Goal: Task Accomplishment & Management: Manage account settings

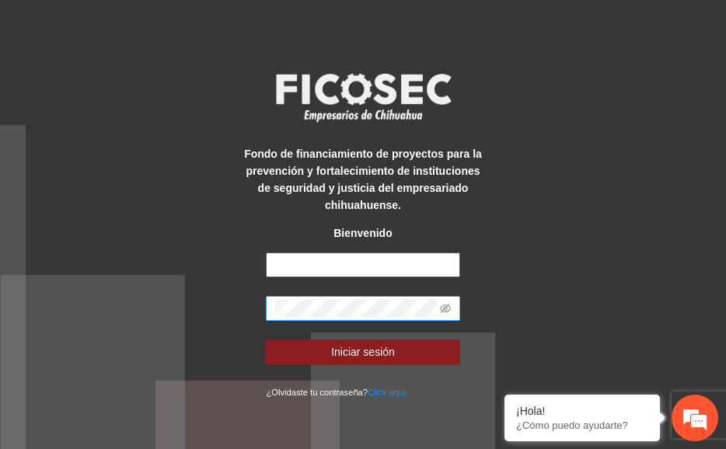
type input "**********"
click at [266, 339] on button "Iniciar sesión" at bounding box center [362, 351] width 193 height 25
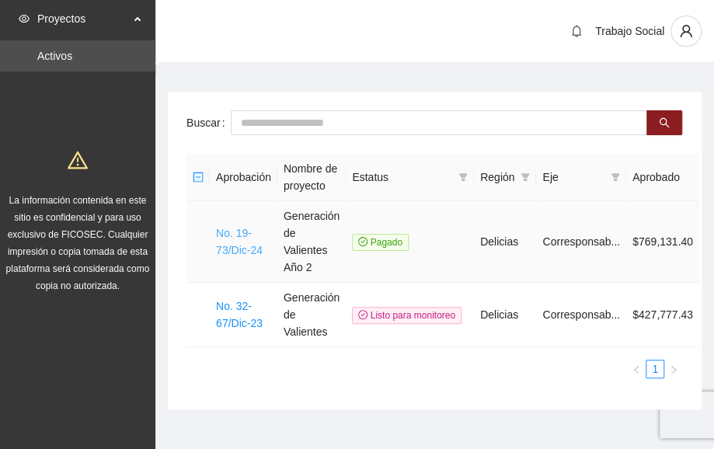
click at [236, 256] on link "No. 19-73/Dic-24" at bounding box center [239, 242] width 47 height 30
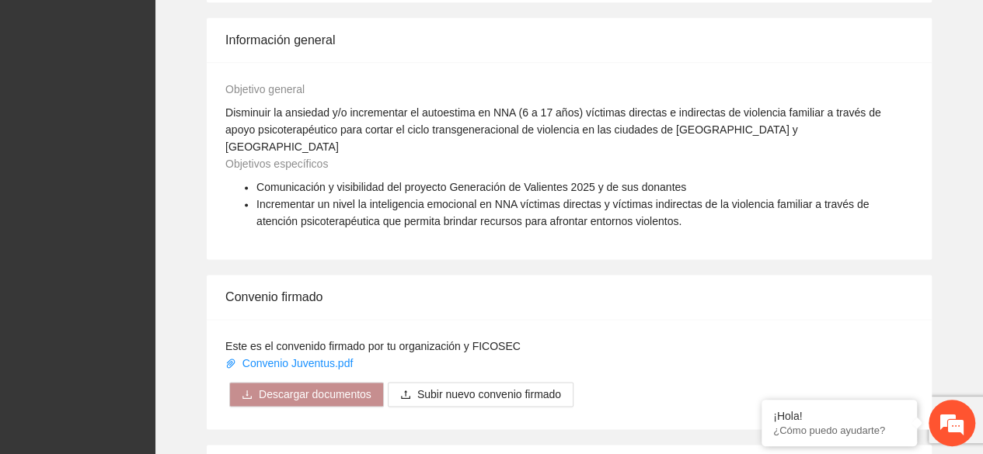
scroll to position [1337, 0]
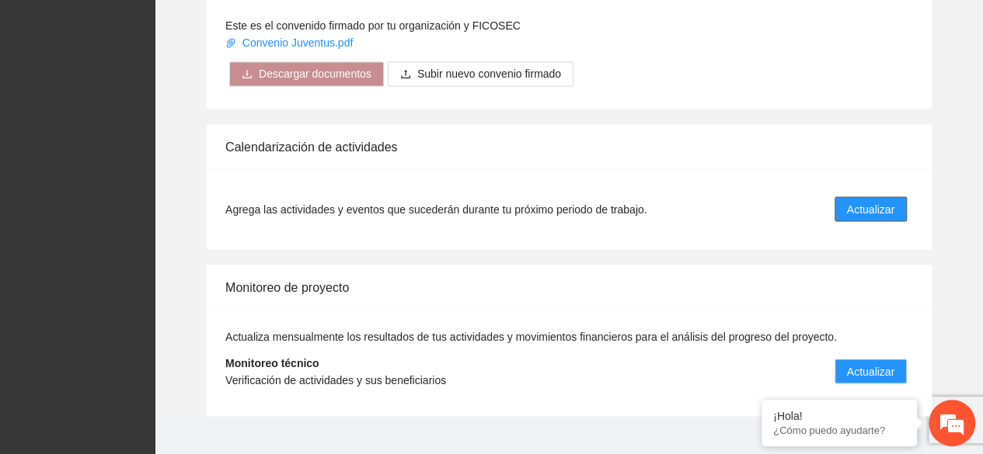
click at [725, 200] on span "Actualizar" at bounding box center [870, 208] width 47 height 17
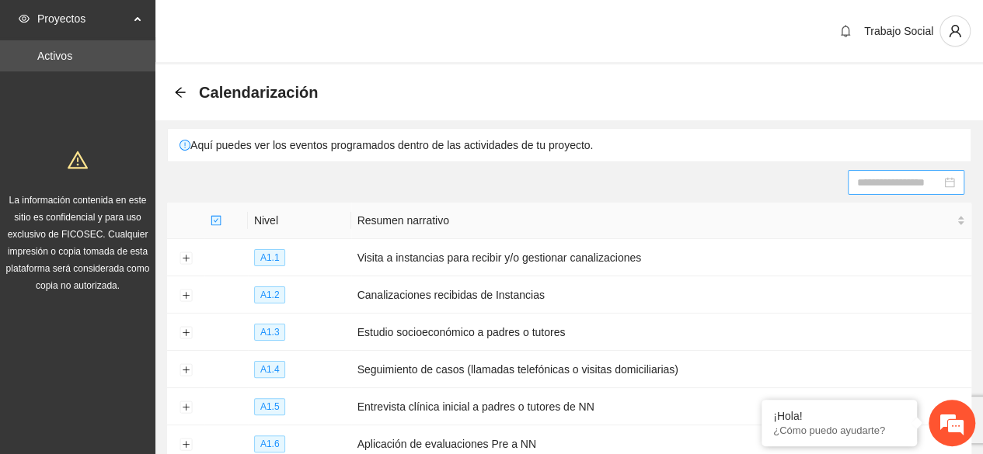
click at [725, 183] on div at bounding box center [906, 182] width 98 height 17
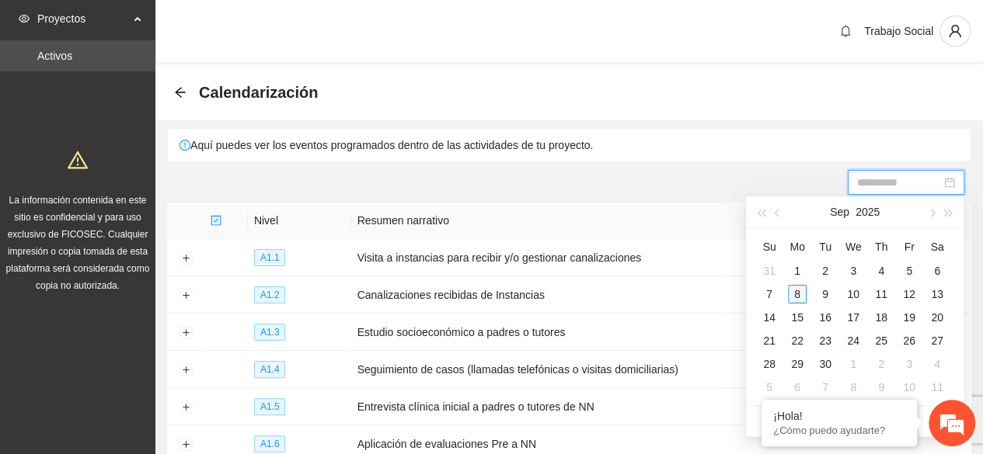
type input "**********"
click at [725, 293] on div "8" at bounding box center [797, 294] width 19 height 19
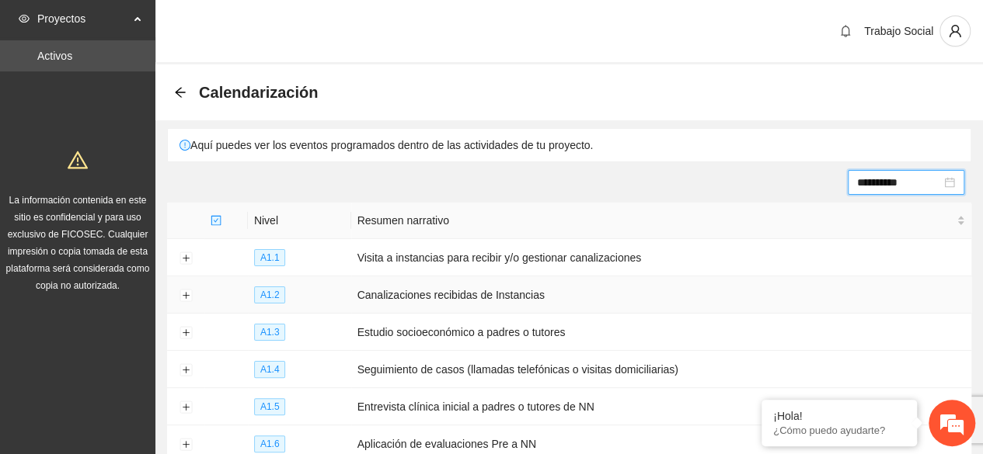
click at [725, 293] on td "Canalizaciones recibidas de Instancias" at bounding box center [661, 295] width 620 height 37
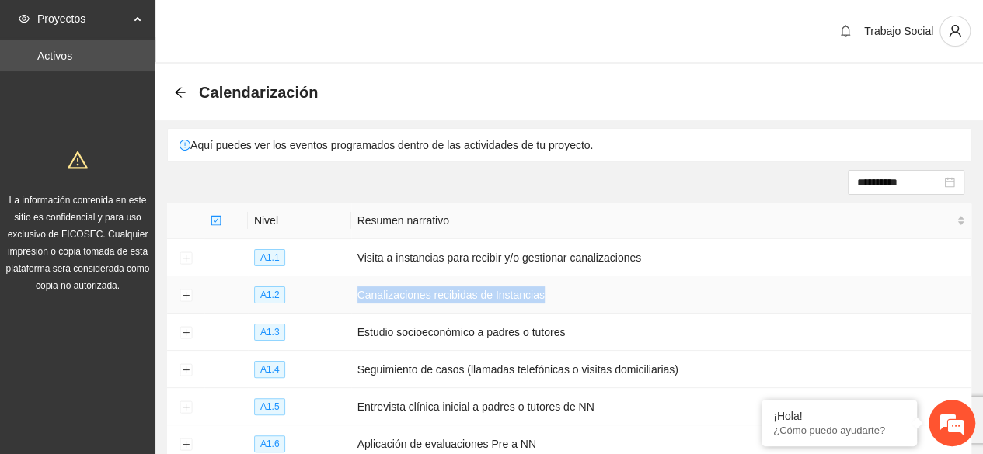
click at [725, 293] on td "Canalizaciones recibidas de Instancias" at bounding box center [661, 295] width 620 height 37
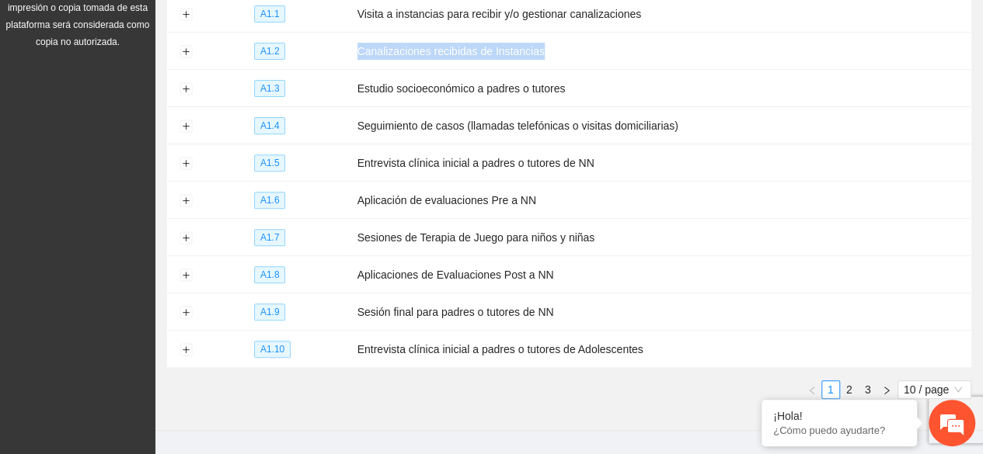
scroll to position [213, 0]
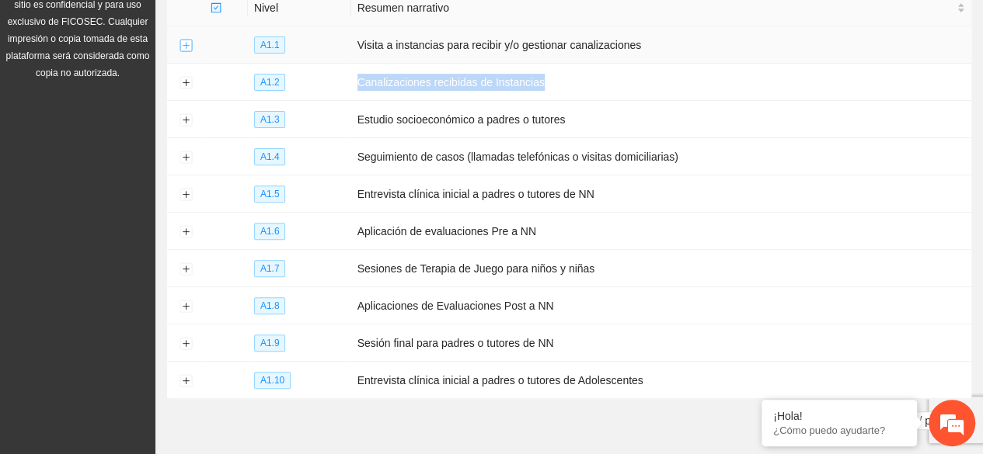
click at [186, 44] on button "Expand row" at bounding box center [185, 46] width 12 height 12
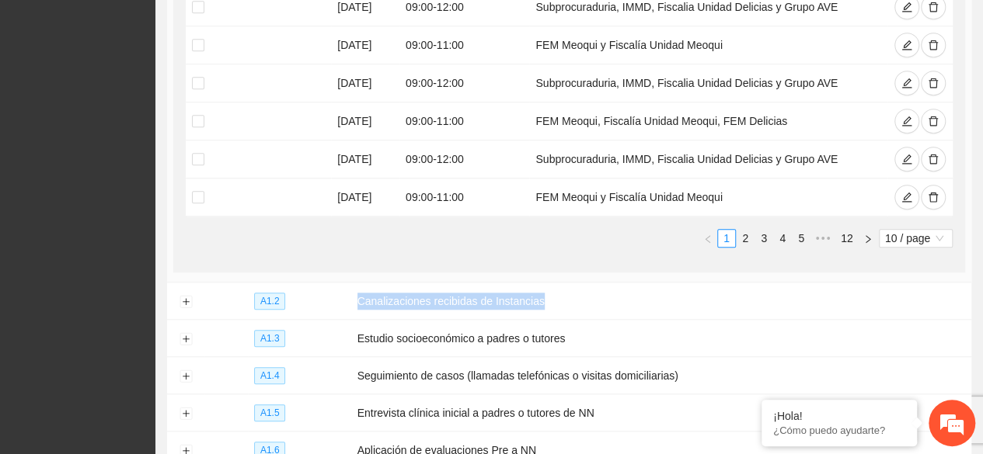
scroll to position [586, 0]
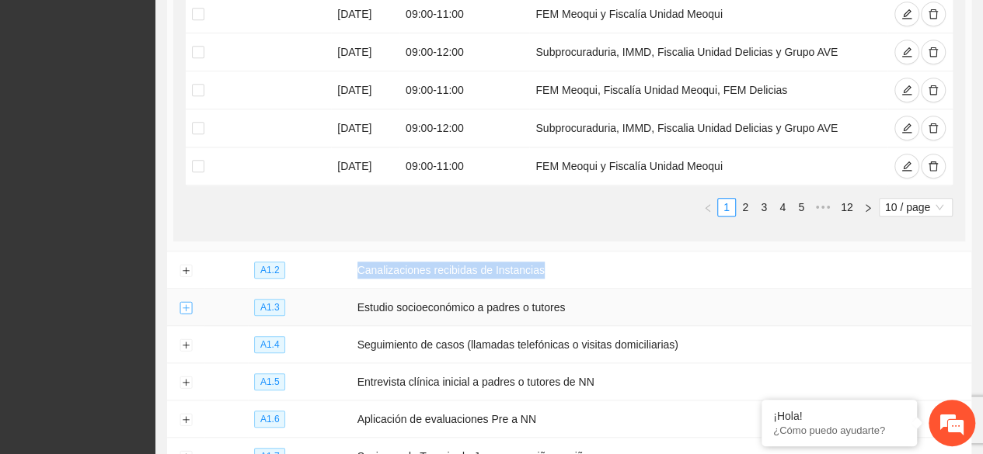
click at [182, 304] on button "Expand row" at bounding box center [185, 308] width 12 height 12
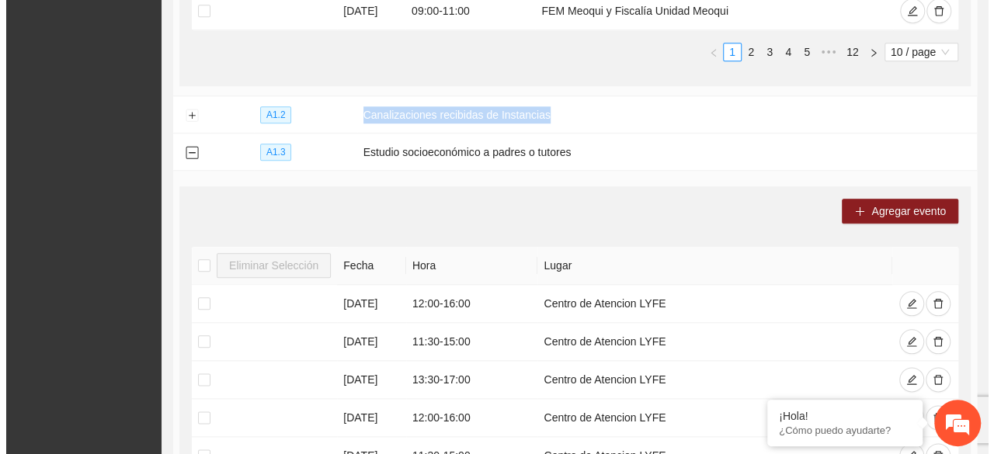
scroll to position [772, 0]
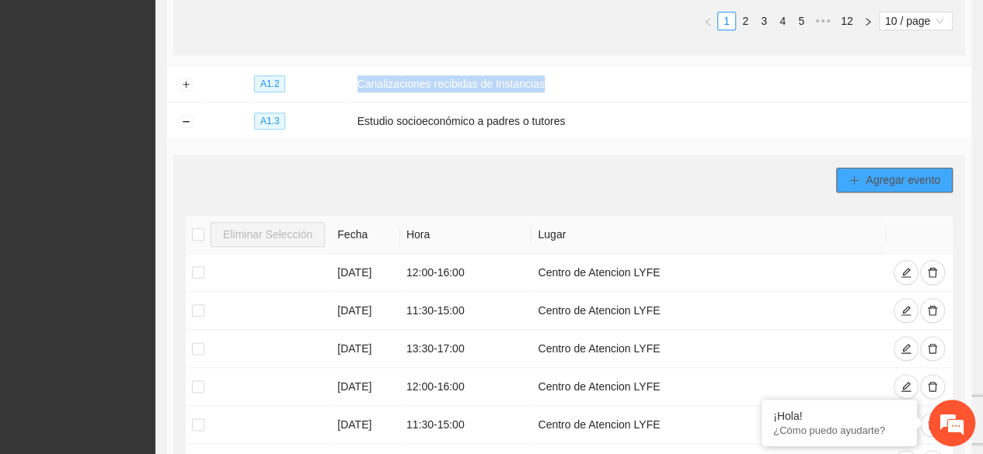
click at [725, 170] on button "Agregar evento" at bounding box center [894, 180] width 117 height 25
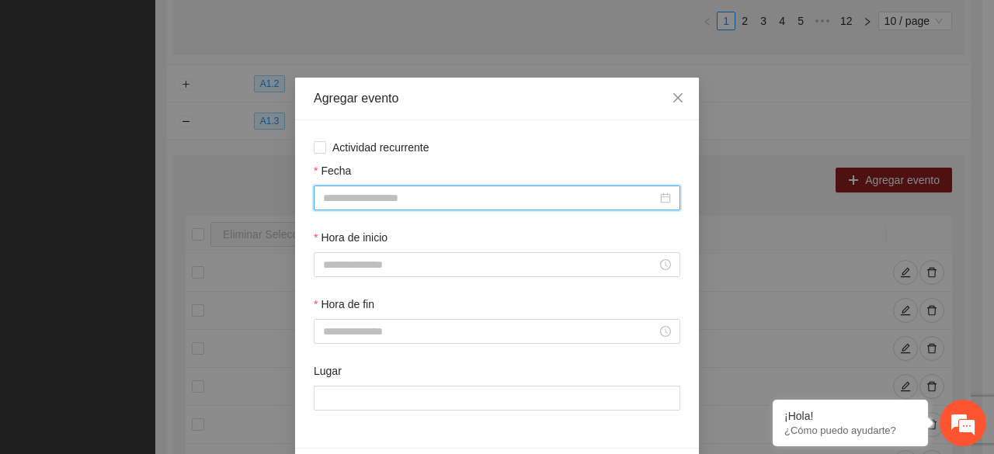
click at [414, 204] on input "Fecha" at bounding box center [490, 198] width 334 height 17
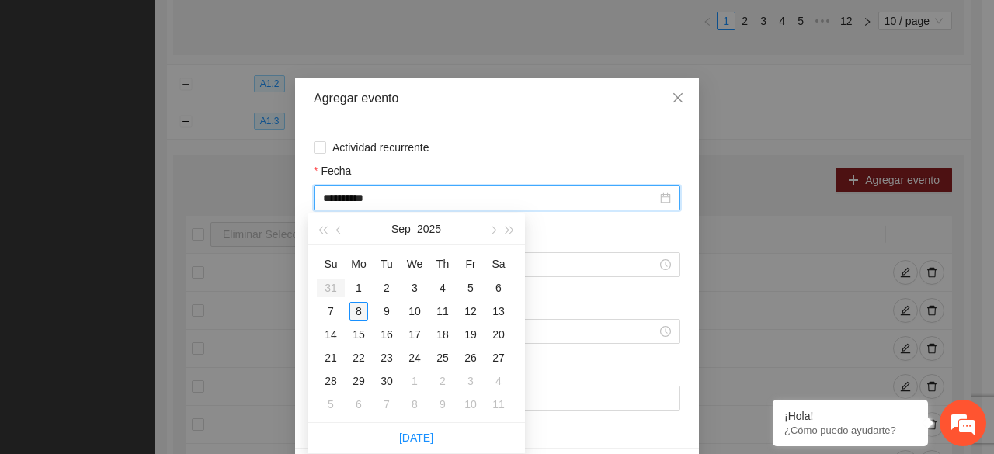
type input "**********"
click at [358, 314] on div "8" at bounding box center [359, 311] width 19 height 19
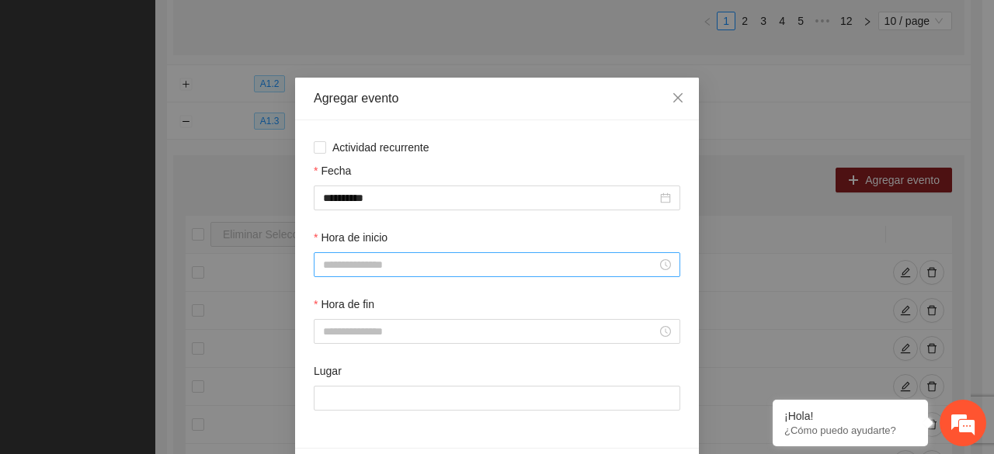
click at [380, 274] on div at bounding box center [497, 264] width 367 height 25
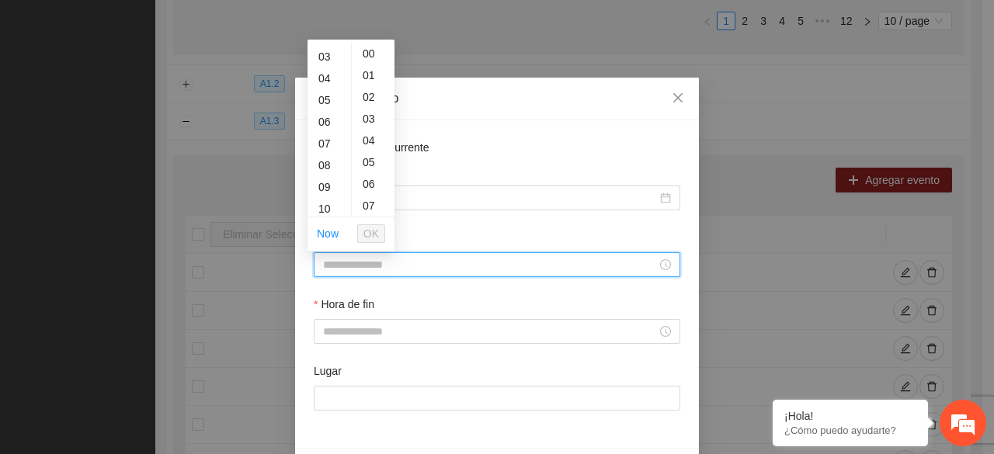
scroll to position [93, 0]
click at [329, 183] on div "10" at bounding box center [330, 178] width 44 height 22
type input "*****"
click at [372, 234] on span "OK" at bounding box center [372, 233] width 16 height 17
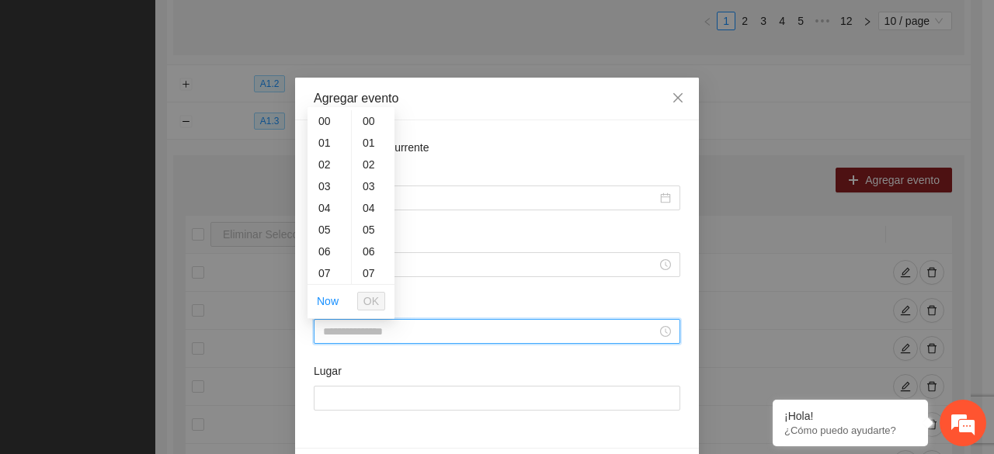
click at [382, 339] on input "Hora de fin" at bounding box center [490, 331] width 334 height 17
click at [326, 234] on div "14" at bounding box center [330, 239] width 44 height 22
click at [329, 148] on div "15" at bounding box center [330, 143] width 44 height 22
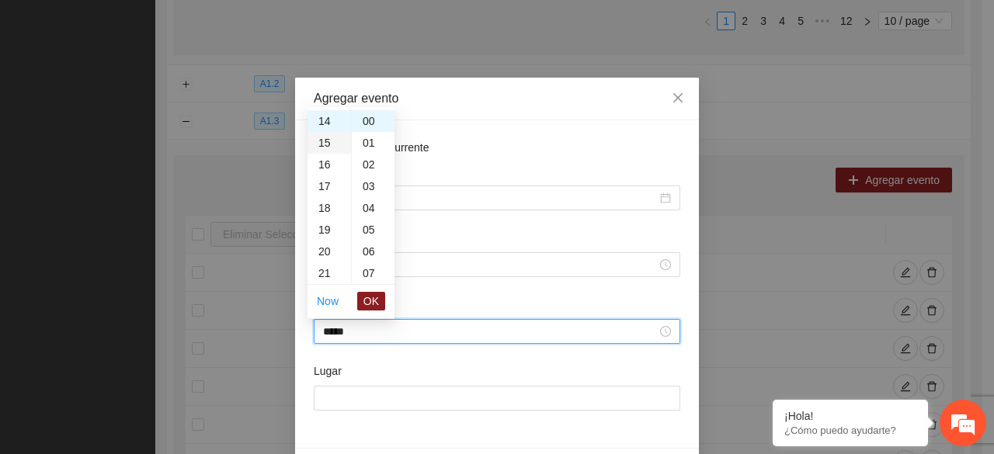
type input "*****"
click at [371, 300] on span "OK" at bounding box center [372, 301] width 16 height 17
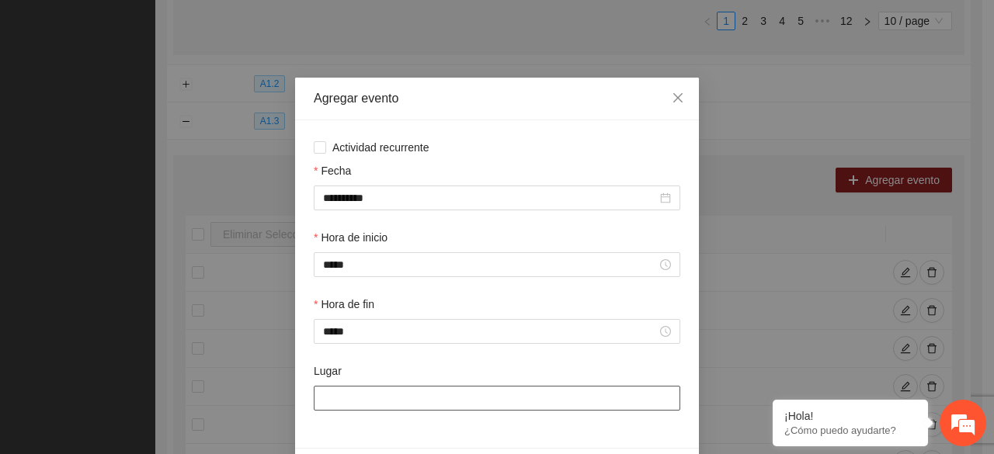
click at [393, 400] on input "Lugar" at bounding box center [497, 398] width 367 height 25
type input "**********"
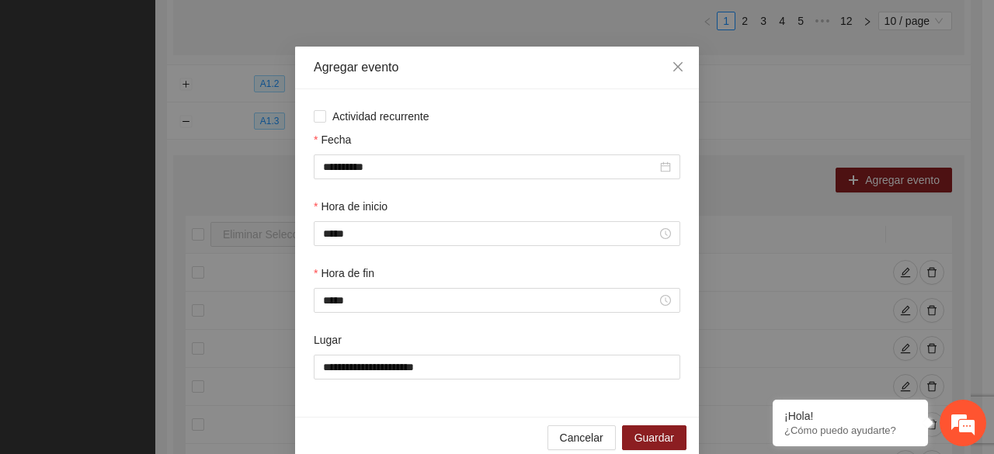
scroll to position [54, 0]
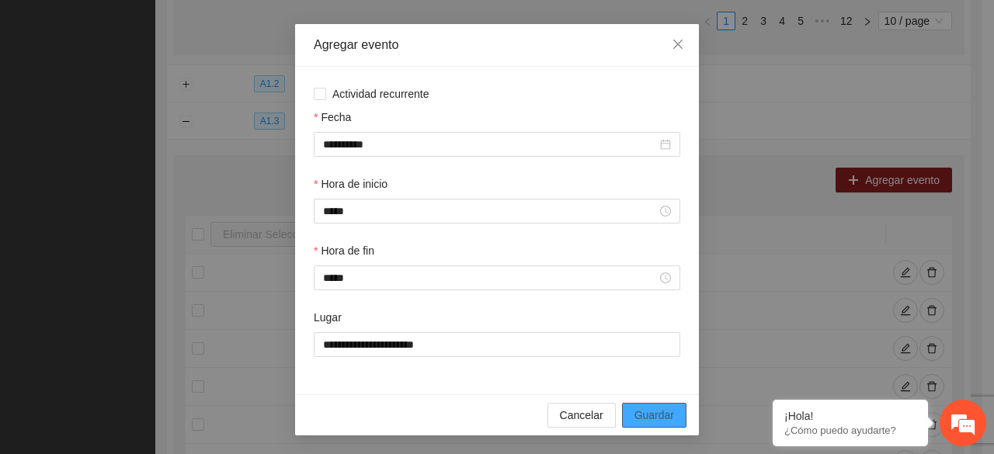
click at [645, 410] on span "Guardar" at bounding box center [655, 415] width 40 height 17
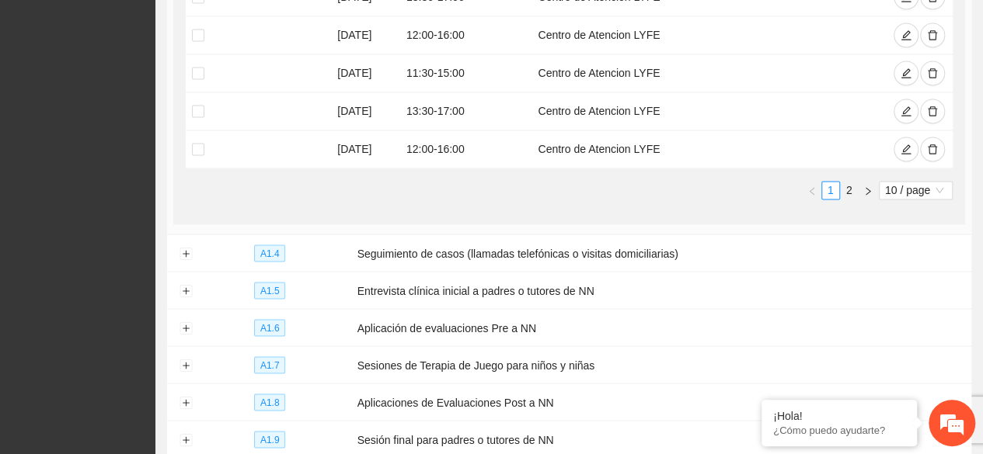
scroll to position [1269, 0]
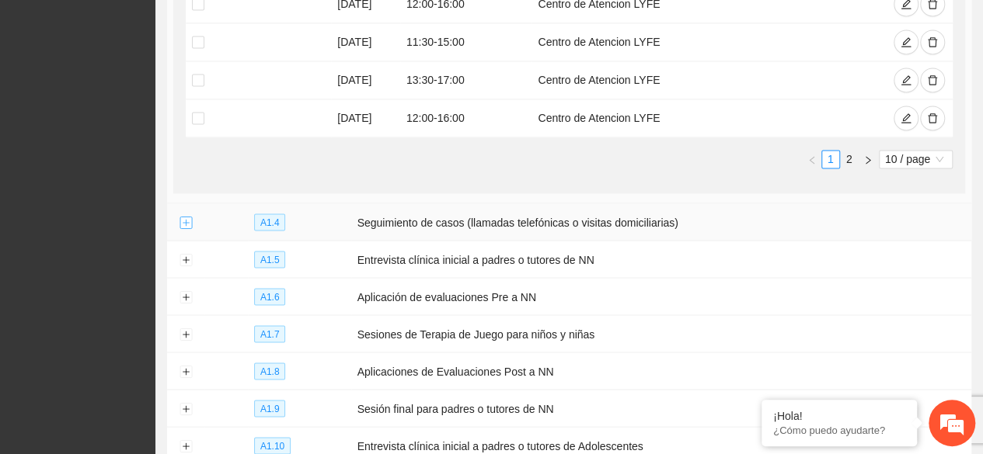
click at [182, 217] on button "Expand row" at bounding box center [185, 223] width 12 height 12
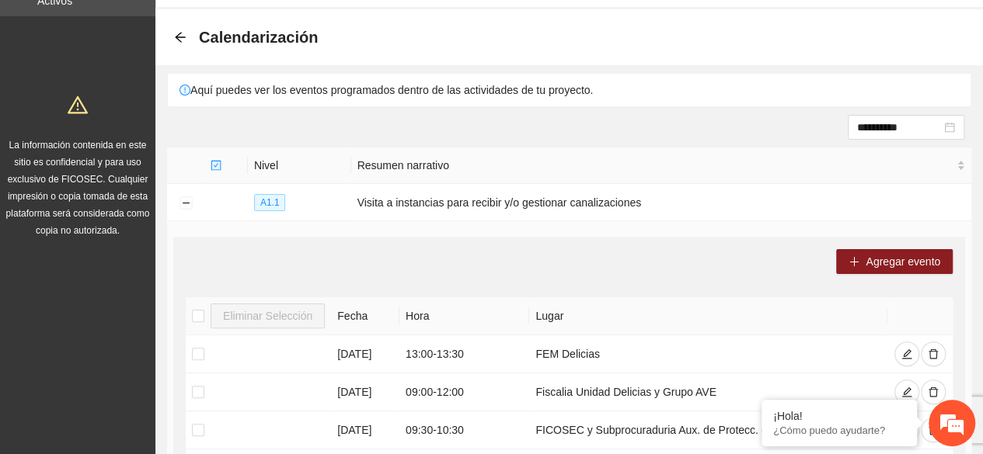
scroll to position [0, 0]
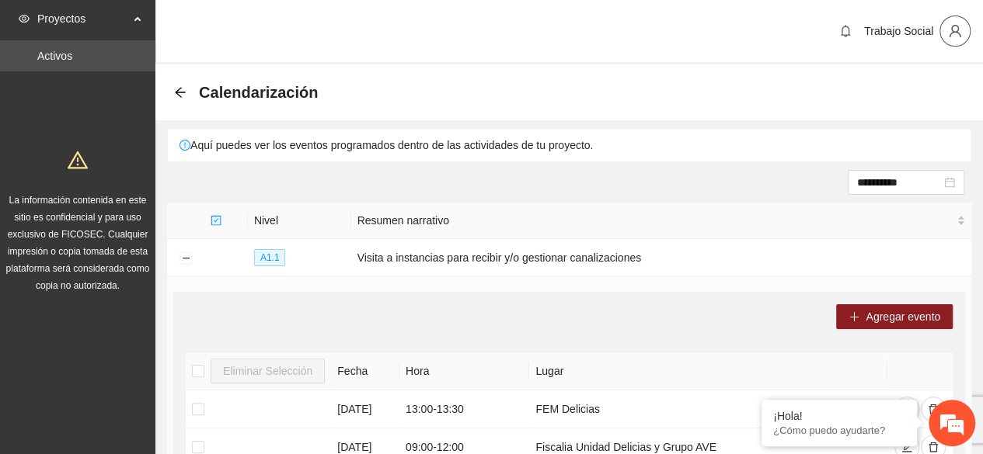
click at [725, 34] on icon "user" at bounding box center [955, 31] width 14 height 14
click at [725, 83] on span "Cerrar sesión" at bounding box center [914, 90] width 98 height 17
